Goal: Task Accomplishment & Management: Complete application form

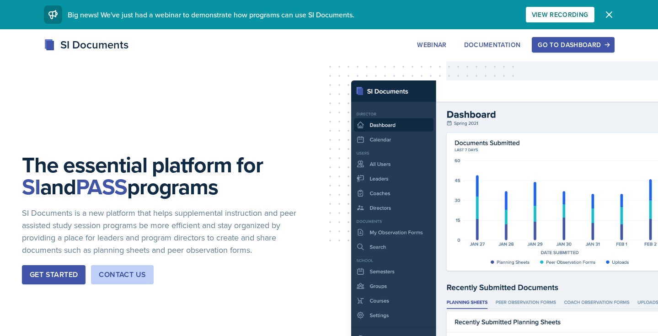
click at [577, 37] on button "Go to Dashboard" at bounding box center [573, 45] width 82 height 16
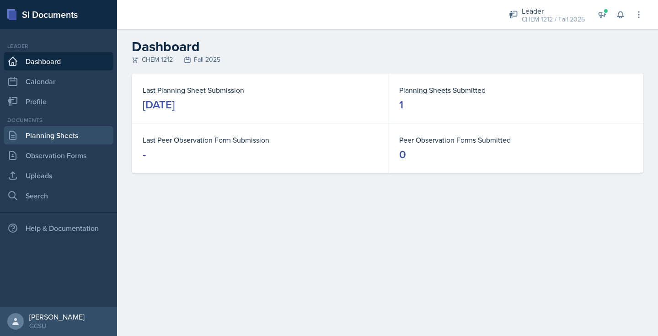
click at [46, 135] on link "Planning Sheets" at bounding box center [59, 135] width 110 height 18
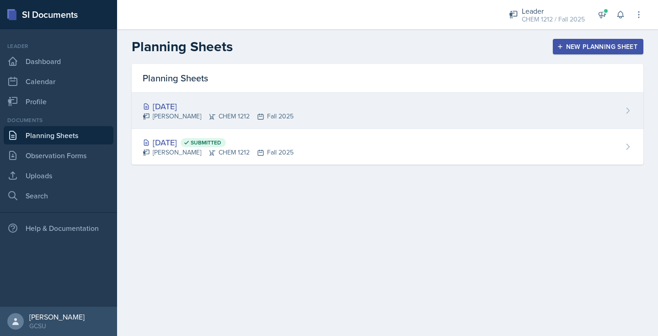
click at [322, 100] on div "[DATE] [PERSON_NAME] CHEM 1212 Fall 2025" at bounding box center [388, 111] width 512 height 36
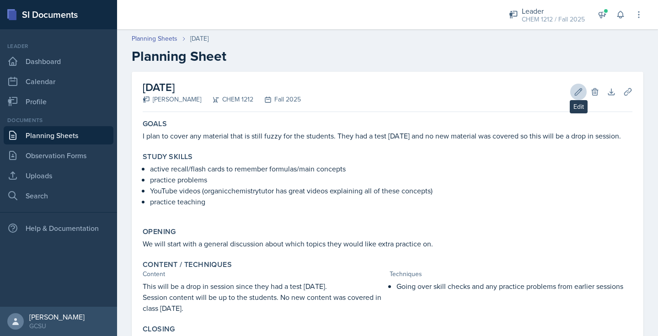
click at [579, 94] on icon at bounding box center [578, 91] width 9 height 9
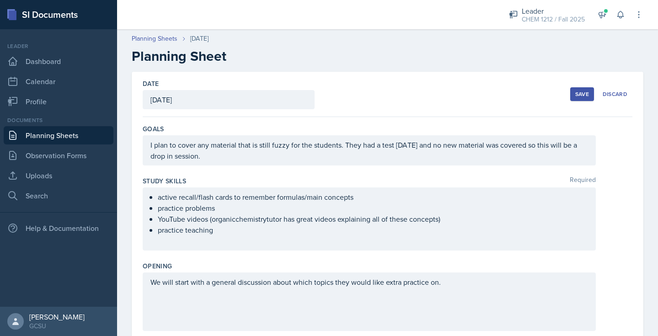
click at [215, 102] on div "[DATE]" at bounding box center [229, 99] width 172 height 19
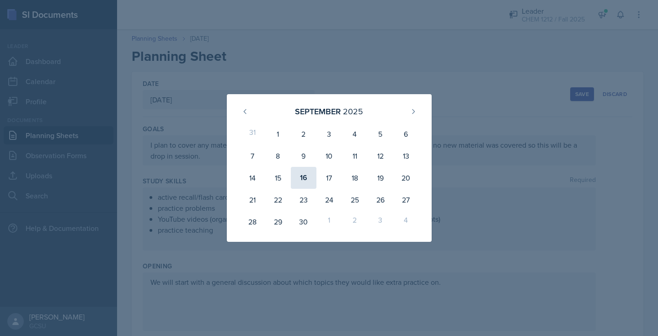
click at [303, 177] on div "16" at bounding box center [304, 178] width 26 height 22
type input "[DATE]"
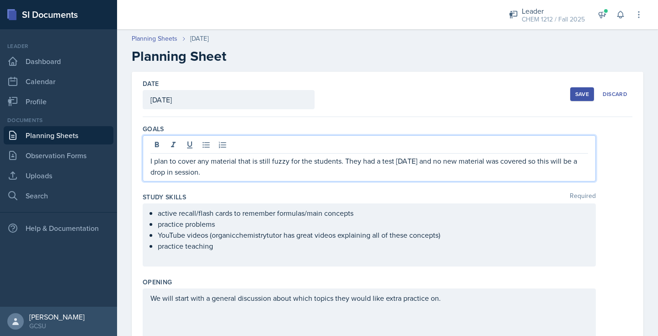
drag, startPoint x: 395, startPoint y: 146, endPoint x: 421, endPoint y: 146, distance: 25.6
click at [421, 146] on div "I plan to cover any material that is still fuzzy for the students. They had a t…" at bounding box center [369, 158] width 453 height 46
drag, startPoint x: 427, startPoint y: 163, endPoint x: 395, endPoint y: 159, distance: 32.3
click at [395, 160] on p "I plan to cover any material that is still fuzzy for the students. They had a t…" at bounding box center [369, 166] width 438 height 22
drag, startPoint x: 441, startPoint y: 160, endPoint x: 451, endPoint y: 156, distance: 10.9
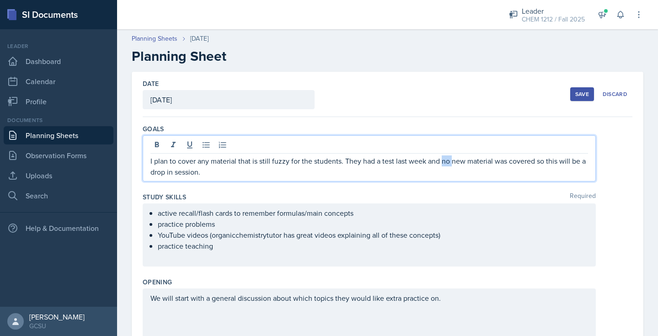
click at [451, 157] on p "I plan to cover any material that is still fuzzy for the students. They had a t…" at bounding box center [369, 166] width 438 height 22
drag, startPoint x: 529, startPoint y: 160, endPoint x: 572, endPoint y: 176, distance: 46.4
click at [572, 177] on p "I plan to cover any material that is still fuzzy for the students. They had a t…" at bounding box center [369, 166] width 438 height 22
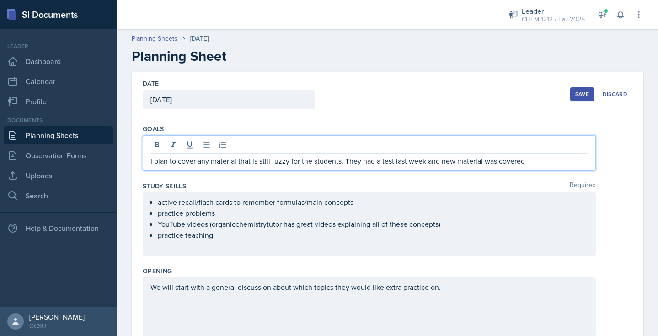
click at [441, 160] on p "I plan to cover any material that is still fuzzy for the students. They had a t…" at bounding box center [369, 160] width 438 height 11
click at [533, 163] on p "I plan to cover any material that is still fuzzy for the students. They had a t…" at bounding box center [369, 160] width 438 height 11
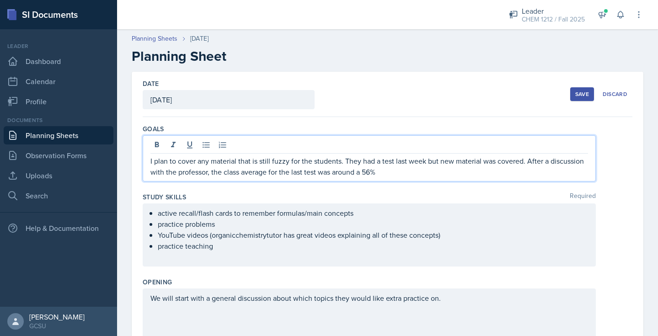
click at [365, 174] on p "I plan to cover any material that is still fuzzy for the students. They had a t…" at bounding box center [369, 166] width 438 height 22
click at [387, 173] on p "I plan to cover any material that is still fuzzy for the students. They had a t…" at bounding box center [369, 166] width 438 height 22
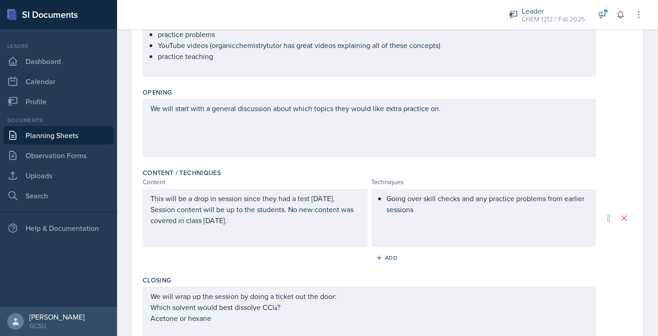
scroll to position [191, 0]
click at [446, 110] on div "We will start with a general discussion about which topics they would like extr…" at bounding box center [369, 126] width 453 height 59
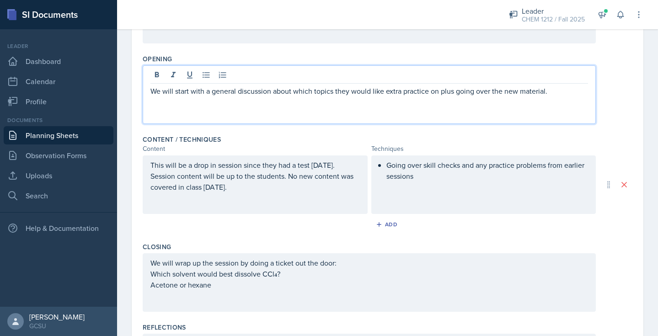
scroll to position [219, 0]
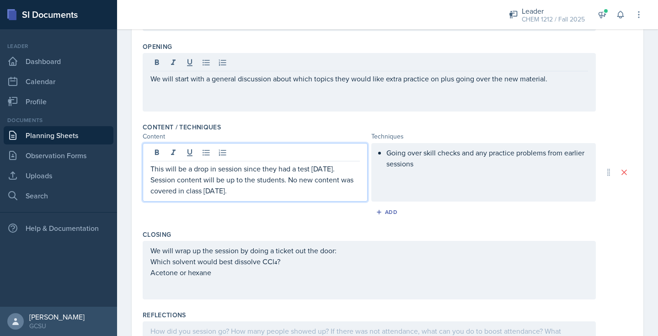
click at [260, 178] on p "Session content will be up to the students. No new content was covered in class…" at bounding box center [254, 185] width 209 height 22
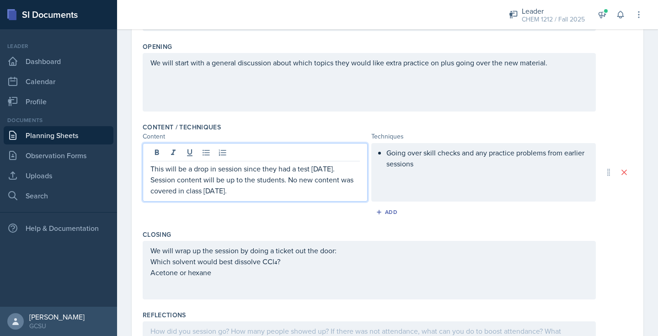
drag, startPoint x: 256, startPoint y: 192, endPoint x: 146, endPoint y: 171, distance: 111.8
click at [146, 171] on div "This will be a drop in session since they had a test [DATE]. Session content wi…" at bounding box center [255, 172] width 225 height 59
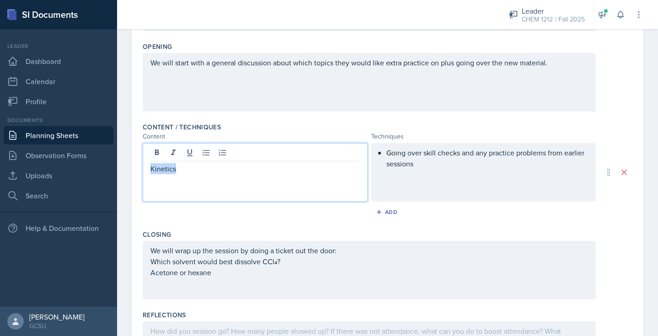
drag, startPoint x: 184, startPoint y: 172, endPoint x: 87, endPoint y: 166, distance: 97.6
click at [87, 166] on div "SI Documents Leader Dashboard Calendar Profile Documents Planning Sheets Observ…" at bounding box center [329, 168] width 658 height 336
click at [172, 182] on div at bounding box center [255, 172] width 225 height 59
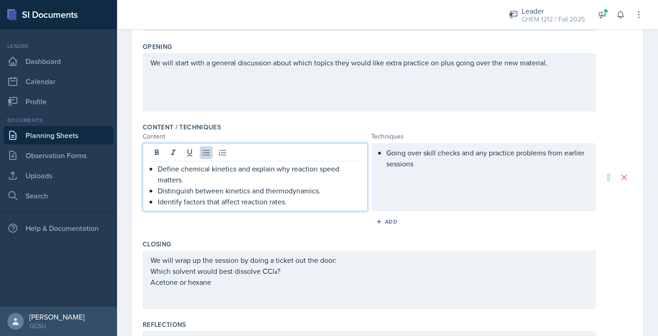
click at [442, 176] on div "Going over skill checks and any practice problems from earlier sessions" at bounding box center [483, 177] width 225 height 68
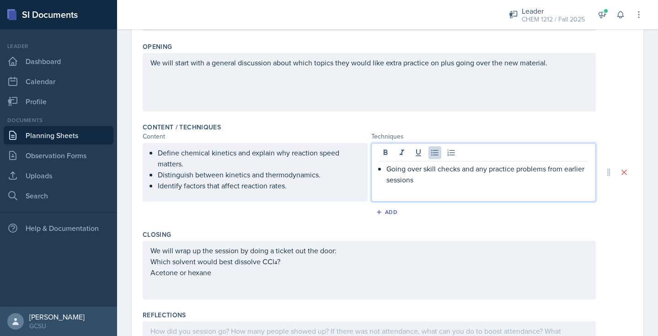
click at [428, 183] on p "Going over skill checks and any practice problems from earlier sessions" at bounding box center [487, 174] width 202 height 22
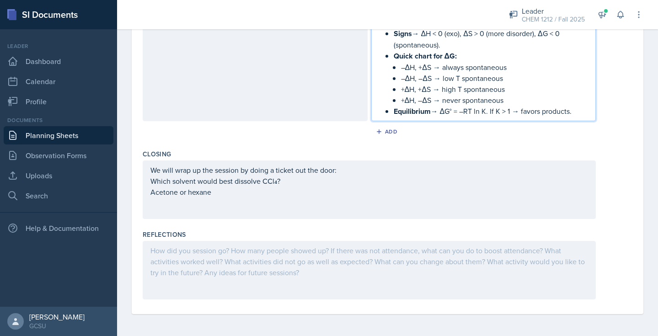
scroll to position [511, 0]
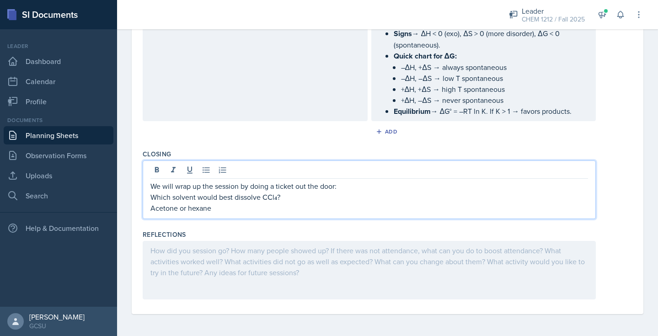
click at [216, 192] on div "We will wrap up the session by doing a ticket out the door: Which solvent would…" at bounding box center [369, 197] width 438 height 33
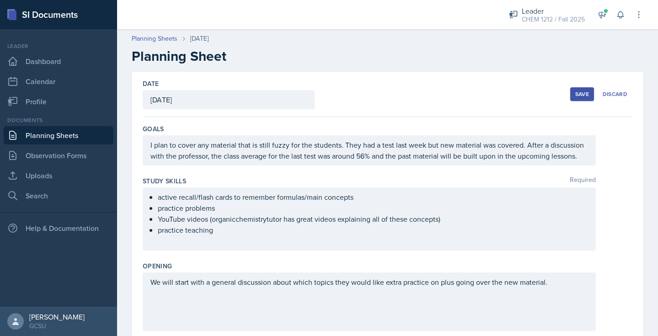
scroll to position [0, 0]
click at [580, 92] on div "Save" at bounding box center [582, 94] width 14 height 7
